Goal: Information Seeking & Learning: Learn about a topic

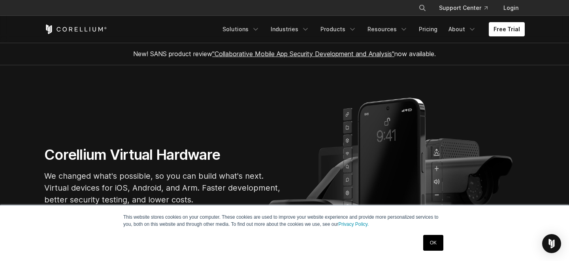
click at [438, 235] on link "OK" at bounding box center [433, 243] width 20 height 16
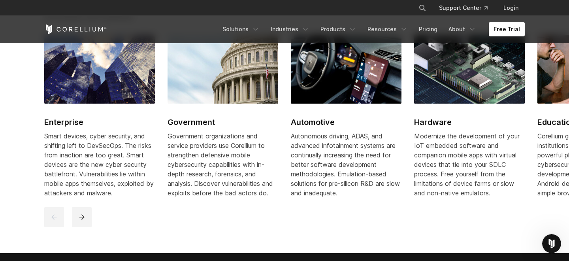
scroll to position [925, 0]
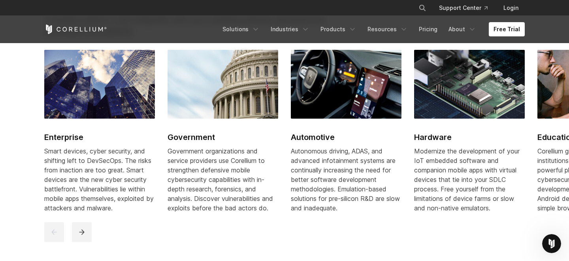
click at [217, 111] on img at bounding box center [222, 84] width 111 height 69
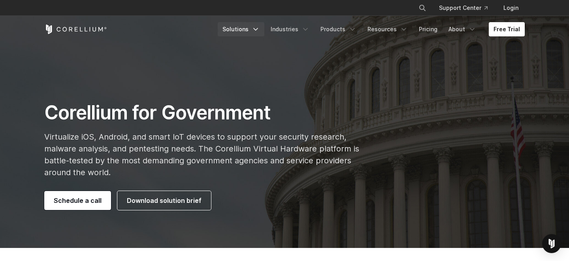
click at [257, 28] on polyline "Navigation Menu" at bounding box center [256, 29] width 4 height 2
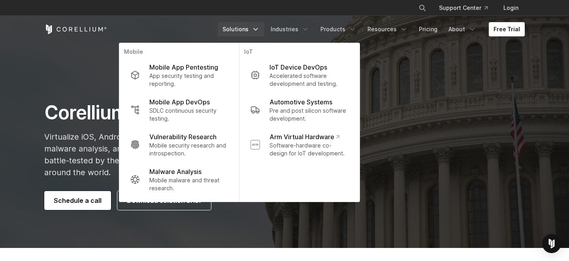
click at [257, 28] on polyline "Navigation Menu" at bounding box center [256, 29] width 4 height 2
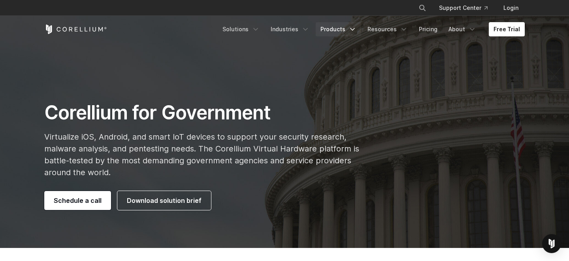
click at [355, 31] on icon "Navigation Menu" at bounding box center [352, 29] width 8 height 8
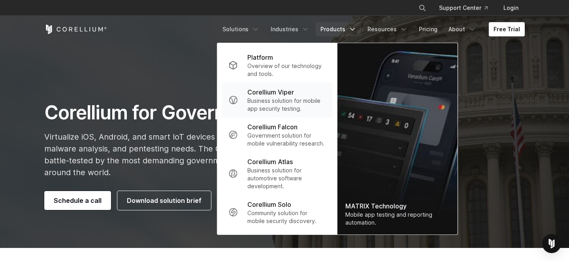
click at [287, 101] on p "Business solution for mobile app security testing." at bounding box center [286, 105] width 79 height 16
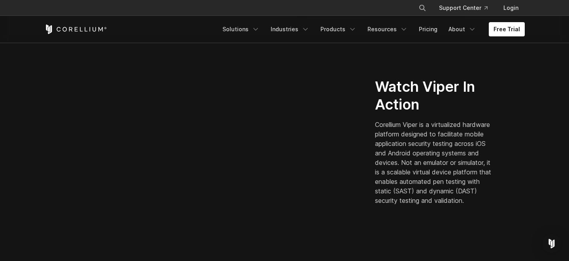
scroll to position [204, 0]
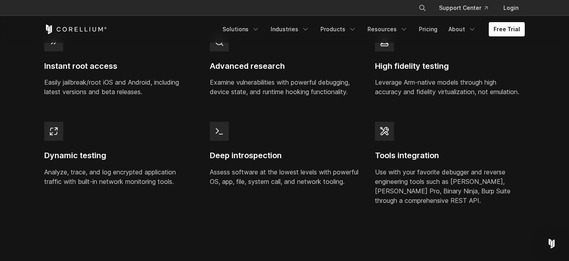
scroll to position [717, 0]
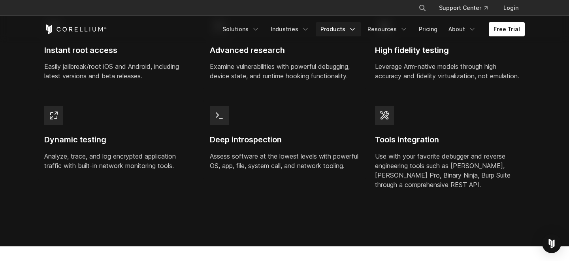
click at [342, 28] on link "Products" at bounding box center [338, 29] width 45 height 14
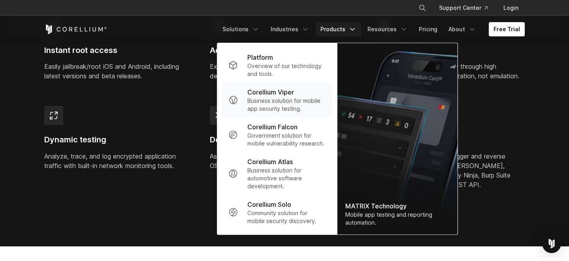
click at [279, 107] on p "Business solution for mobile app security testing." at bounding box center [286, 105] width 79 height 16
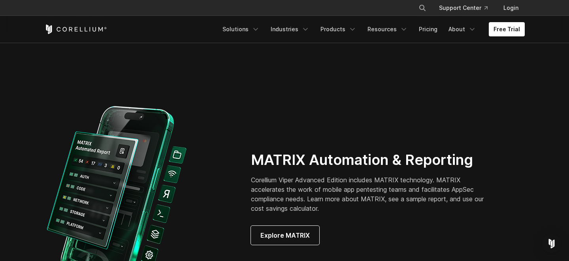
scroll to position [697, 0]
